Goal: Task Accomplishment & Management: Use online tool/utility

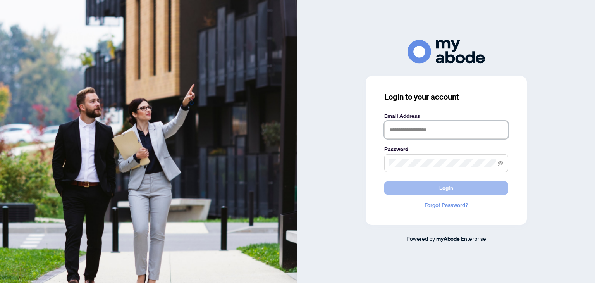
type input "**********"
click at [451, 188] on span "Login" at bounding box center [447, 188] width 14 height 12
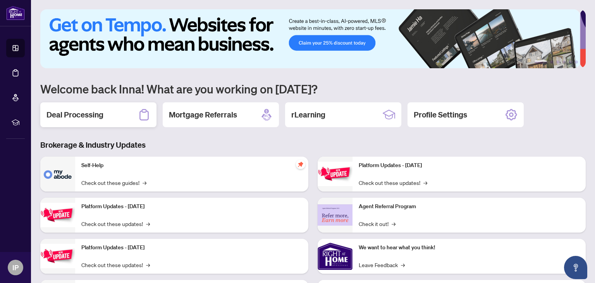
click at [92, 112] on h2 "Deal Processing" at bounding box center [75, 114] width 57 height 11
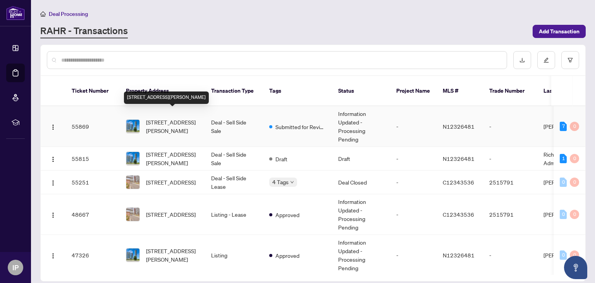
click at [177, 119] on span "4112-1000 Portage Pkwy, Vaughan, Ontario L4K 0L1, Canada" at bounding box center [172, 126] width 53 height 17
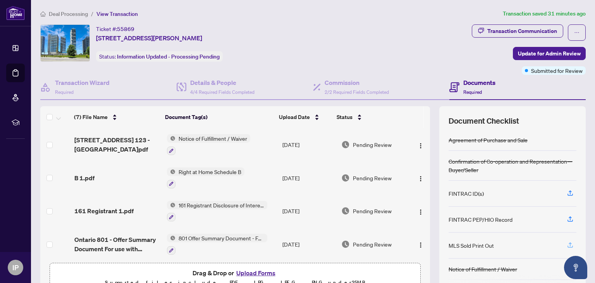
click at [567, 243] on icon "button" at bounding box center [570, 244] width 7 height 7
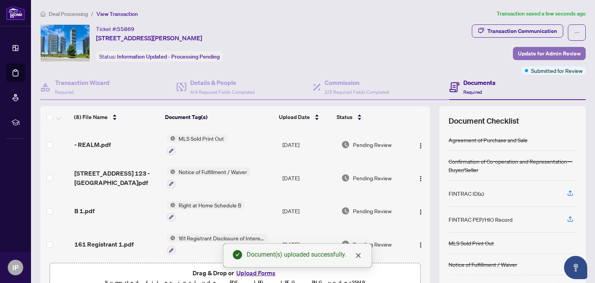
click at [548, 53] on span "Update for Admin Review" at bounding box center [549, 53] width 63 height 12
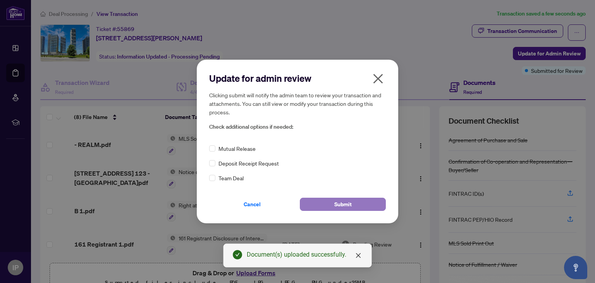
click at [347, 202] on span "Submit" at bounding box center [343, 204] width 17 height 12
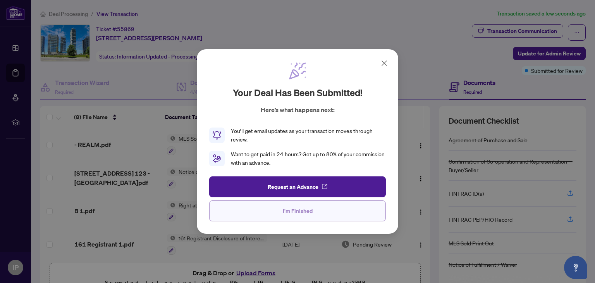
click at [304, 214] on span "I'm Finished" at bounding box center [298, 211] width 30 height 12
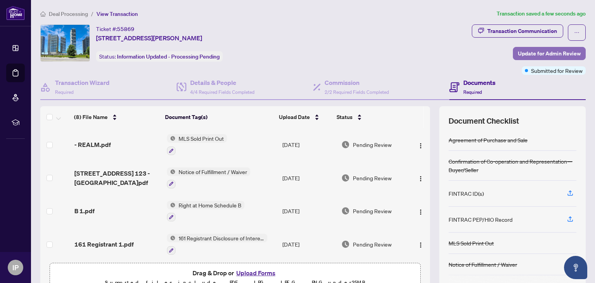
click at [557, 52] on span "Update for Admin Review" at bounding box center [549, 53] width 63 height 12
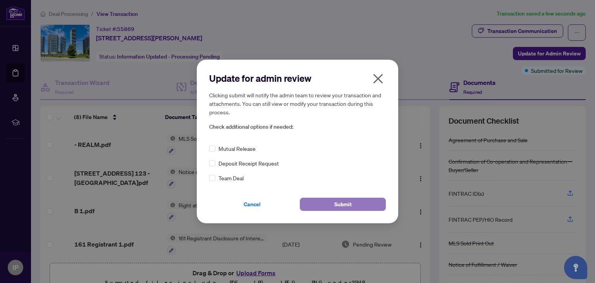
click at [352, 204] on span "Submit" at bounding box center [343, 204] width 17 height 12
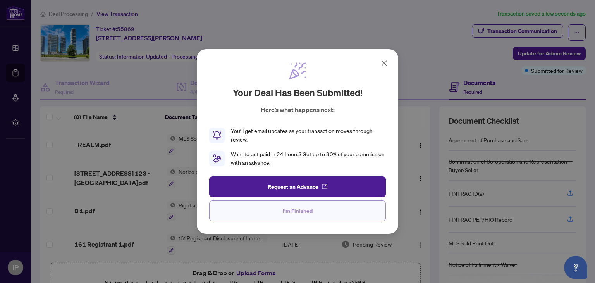
click at [291, 207] on span "I'm Finished" at bounding box center [298, 211] width 30 height 12
